Goal: Task Accomplishment & Management: Complete application form

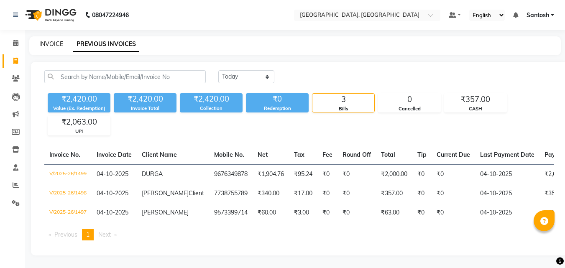
click at [46, 46] on link "INVOICE" at bounding box center [51, 44] width 24 height 8
select select "service"
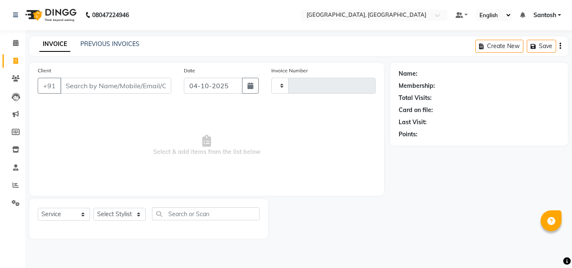
type input "1500"
select select "5506"
type input "9866546212"
click at [143, 85] on span "Add Client" at bounding box center [149, 86] width 33 height 8
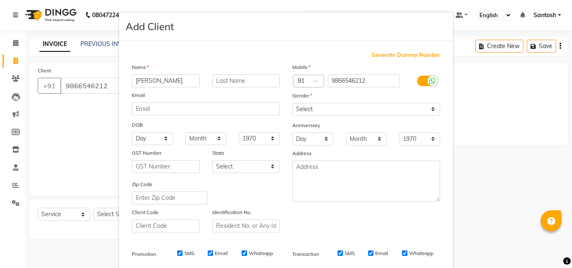
type input "[PERSON_NAME]"
click at [405, 109] on select "Select [DEMOGRAPHIC_DATA] [DEMOGRAPHIC_DATA] Other Prefer Not To Say" at bounding box center [366, 109] width 148 height 13
select select "[DEMOGRAPHIC_DATA]"
click at [292, 103] on select "Select [DEMOGRAPHIC_DATA] [DEMOGRAPHIC_DATA] Other Prefer Not To Say" at bounding box center [366, 109] width 148 height 13
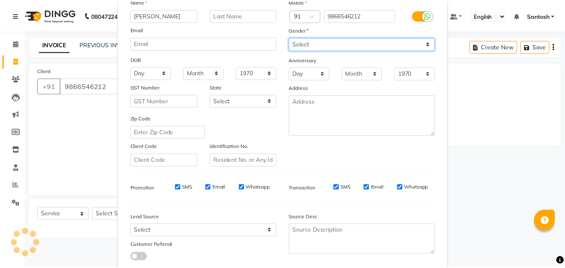
scroll to position [118, 0]
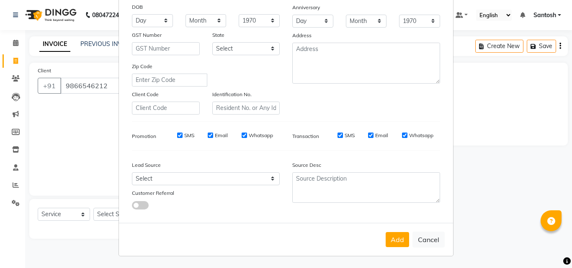
click at [392, 241] on button "Add" at bounding box center [396, 239] width 23 height 15
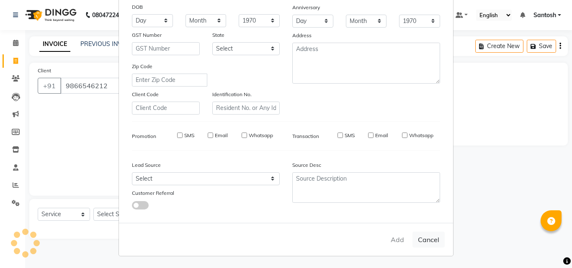
select select
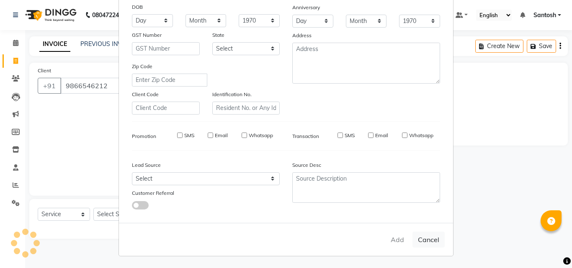
select select
checkbox input "false"
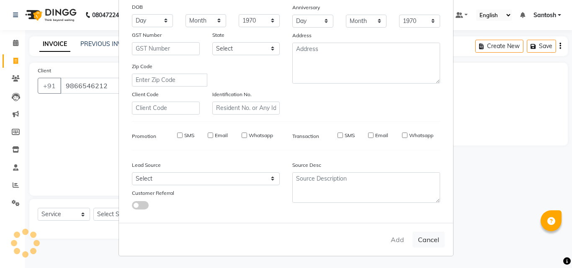
checkbox input "false"
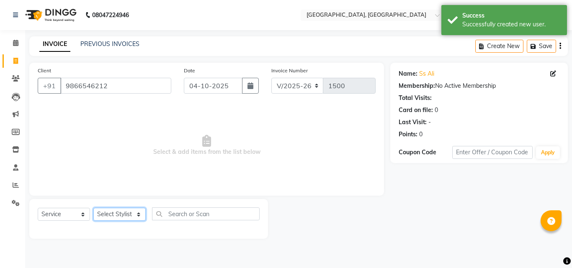
click at [117, 210] on select "Select Stylist Manager [PERSON_NAME] [PERSON_NAME] [PERSON_NAME] [PERSON_NAME]" at bounding box center [119, 214] width 52 height 13
select select "50205"
click at [93, 208] on select "Select Stylist Manager [PERSON_NAME] [PERSON_NAME] [PERSON_NAME] [PERSON_NAME]" at bounding box center [119, 214] width 52 height 13
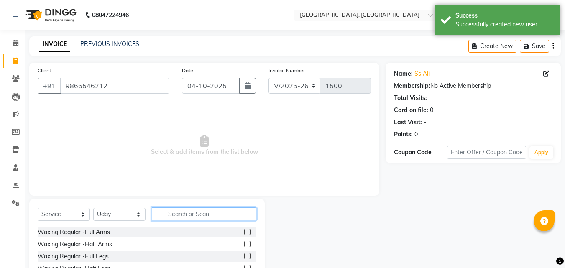
click at [180, 210] on input "text" at bounding box center [204, 214] width 105 height 13
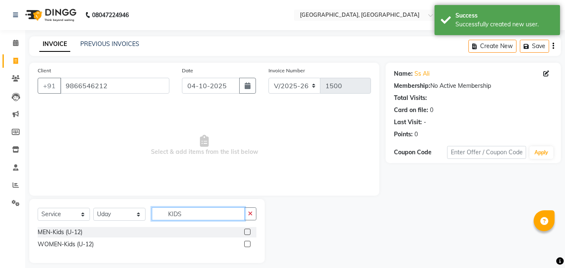
type input "KIDS"
click at [249, 245] on label at bounding box center [247, 244] width 6 height 6
click at [249, 245] on input "checkbox" at bounding box center [246, 244] width 5 height 5
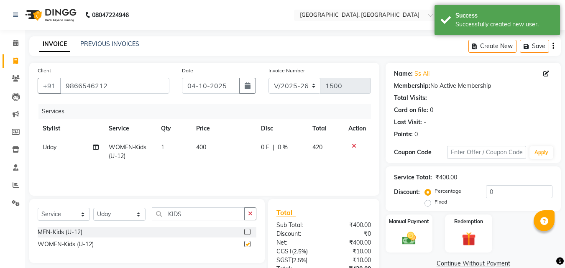
checkbox input "false"
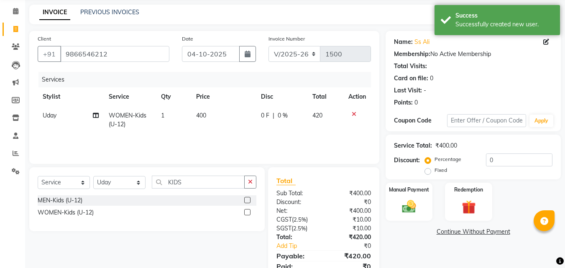
scroll to position [67, 0]
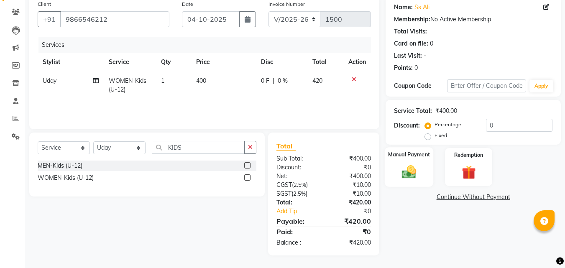
click at [418, 174] on img at bounding box center [409, 172] width 23 height 17
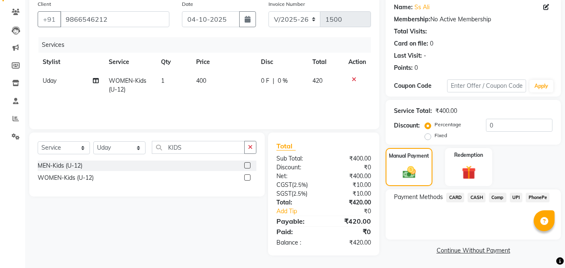
click at [475, 198] on span "CASH" at bounding box center [477, 198] width 18 height 10
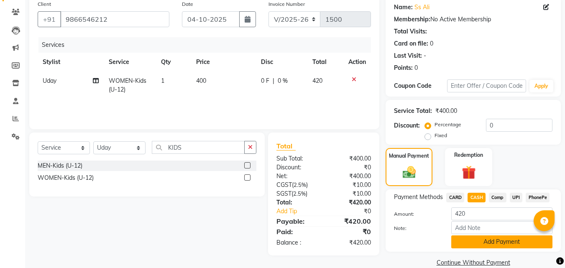
click at [480, 243] on button "Add Payment" at bounding box center [502, 242] width 101 height 13
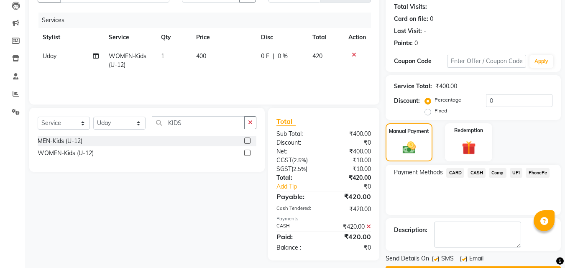
scroll to position [115, 0]
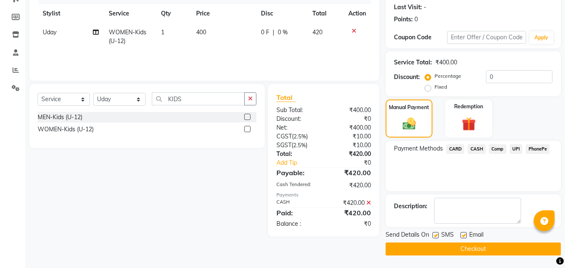
click at [473, 254] on button "Checkout" at bounding box center [473, 249] width 175 height 13
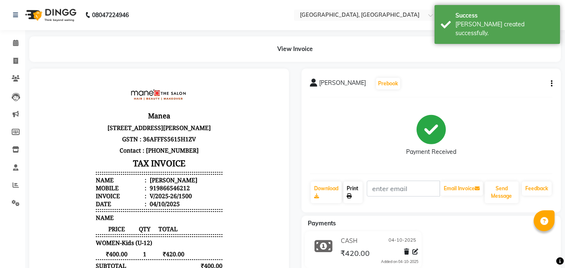
click at [350, 190] on link "Print" at bounding box center [353, 193] width 19 height 22
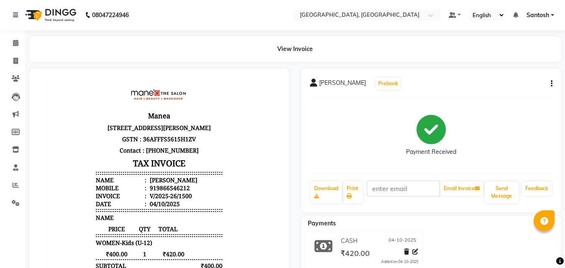
click at [66, 159] on body "Manea [STREET_ADDRESS][PERSON_NAME] GSTN : 36AFFFS5615H1ZV Contact : [PHONE_NUM…" at bounding box center [159, 214] width 236 height 269
click at [548, 87] on button "button" at bounding box center [550, 84] width 5 height 9
click at [53, 89] on body "Manea [STREET_ADDRESS][PERSON_NAME] GSTN : 36AFFFS5615H1ZV Contact : [PHONE_NUM…" at bounding box center [159, 214] width 236 height 269
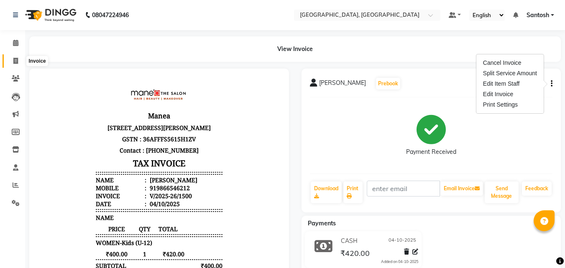
click at [18, 59] on icon at bounding box center [15, 61] width 5 height 6
select select "service"
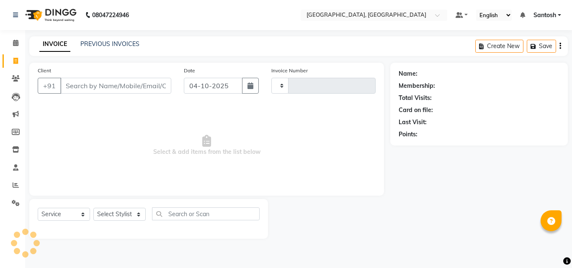
type input "1501"
select select "5506"
click at [86, 44] on link "PREVIOUS INVOICES" at bounding box center [109, 44] width 59 height 8
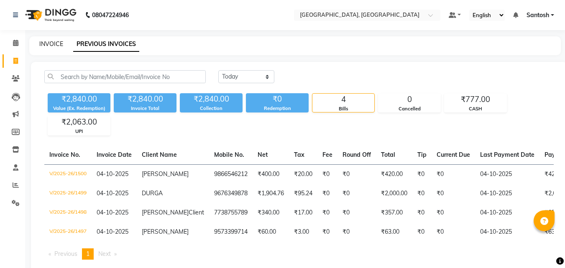
click at [52, 41] on link "INVOICE" at bounding box center [51, 44] width 24 height 8
select select "service"
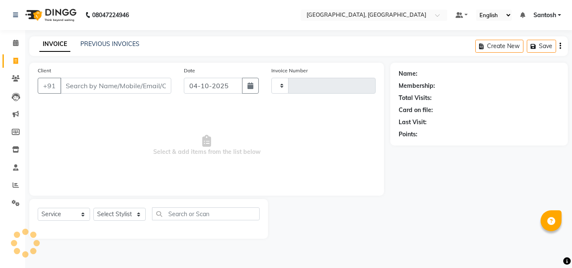
type input "1501"
select select "5506"
click at [100, 41] on link "PREVIOUS INVOICES" at bounding box center [109, 44] width 59 height 8
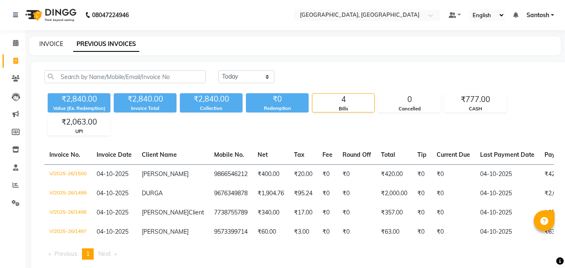
click at [47, 44] on link "INVOICE" at bounding box center [51, 44] width 24 height 8
select select "service"
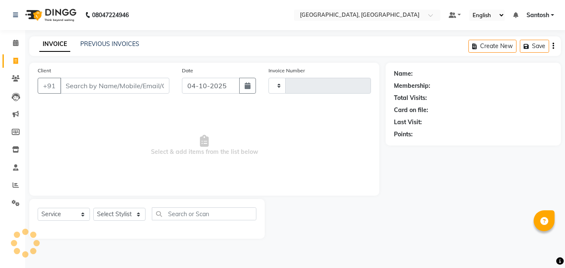
type input "1501"
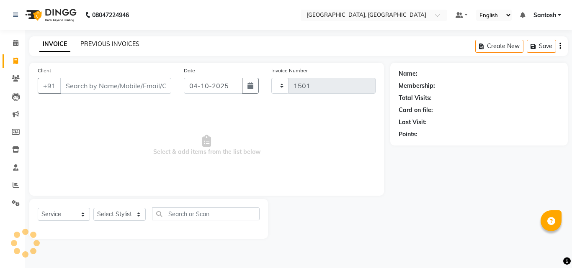
select select "5506"
click at [104, 44] on link "PREVIOUS INVOICES" at bounding box center [109, 44] width 59 height 8
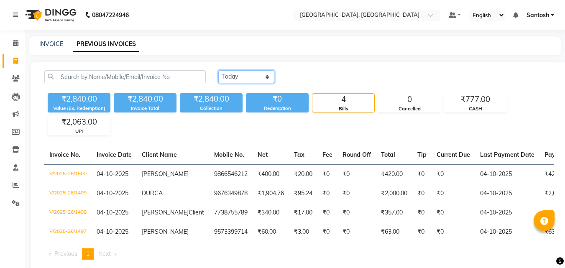
click at [261, 79] on select "[DATE] [DATE] Custom Range" at bounding box center [246, 76] width 56 height 13
click at [322, 59] on main "INVOICE PREVIOUS INVOICES [DATE] [DATE] Custom Range ₹2,840.00 Value (Ex. Redem…" at bounding box center [295, 161] width 540 height 251
click at [51, 39] on div "INVOICE PREVIOUS INVOICES" at bounding box center [295, 45] width 532 height 19
click at [53, 41] on link "INVOICE" at bounding box center [51, 44] width 24 height 8
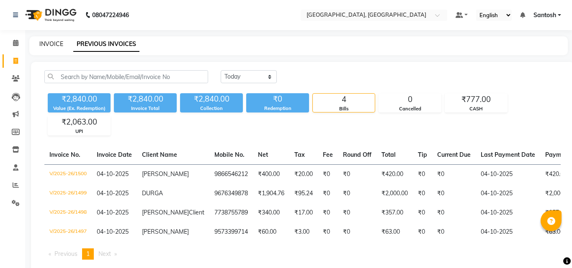
select select "service"
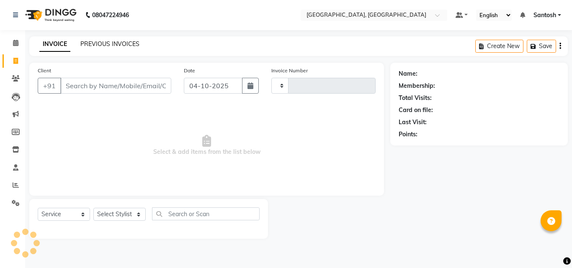
type input "1501"
select select "5506"
click at [110, 46] on link "PREVIOUS INVOICES" at bounding box center [109, 44] width 59 height 8
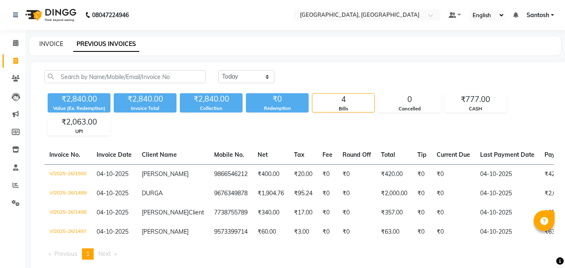
click at [54, 45] on link "INVOICE" at bounding box center [51, 44] width 24 height 8
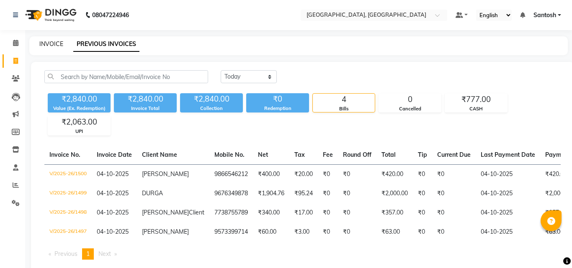
select select "5506"
select select "service"
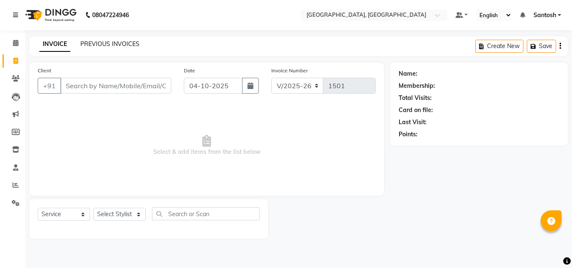
click at [105, 42] on link "PREVIOUS INVOICES" at bounding box center [109, 44] width 59 height 8
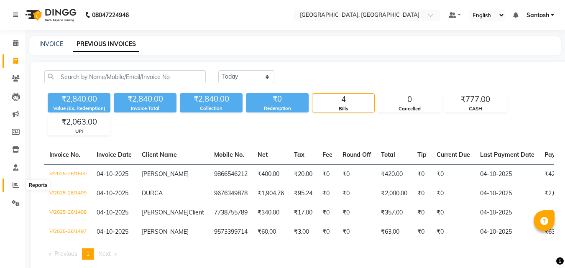
click at [13, 183] on icon at bounding box center [16, 185] width 6 height 6
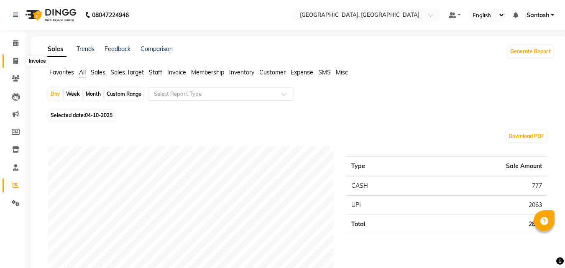
click at [19, 60] on span at bounding box center [15, 61] width 15 height 10
select select "service"
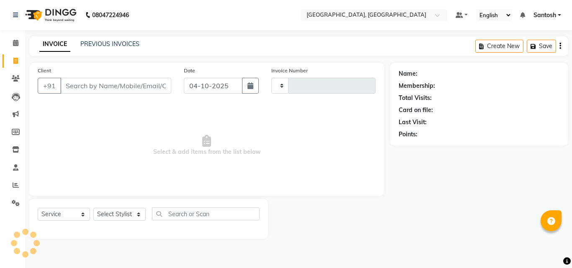
type input "1501"
select select "5506"
click at [108, 43] on link "PREVIOUS INVOICES" at bounding box center [109, 44] width 59 height 8
